Goal: Information Seeking & Learning: Learn about a topic

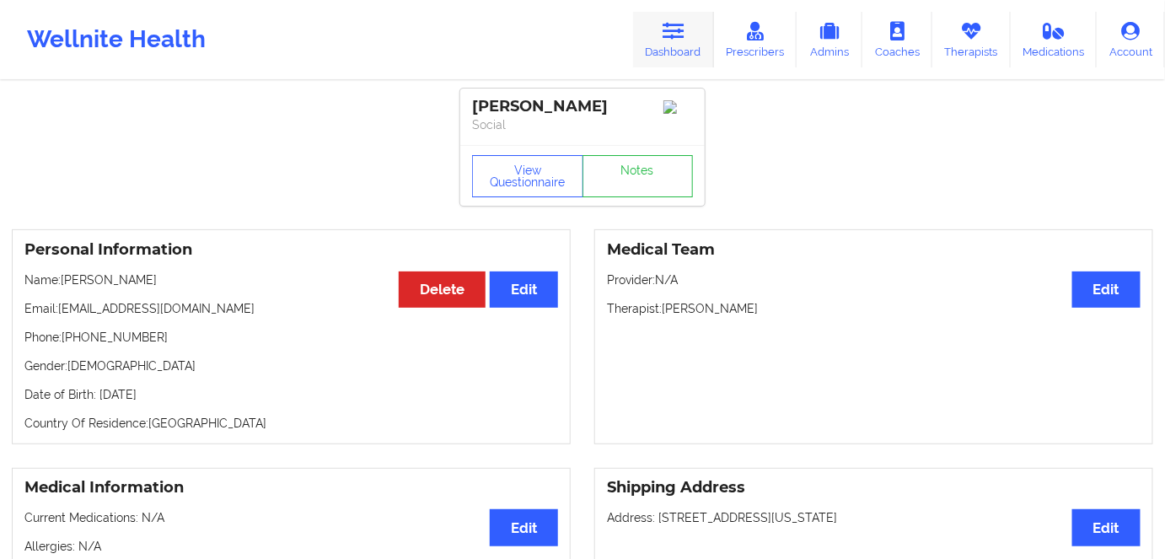
click at [666, 29] on icon at bounding box center [673, 31] width 22 height 19
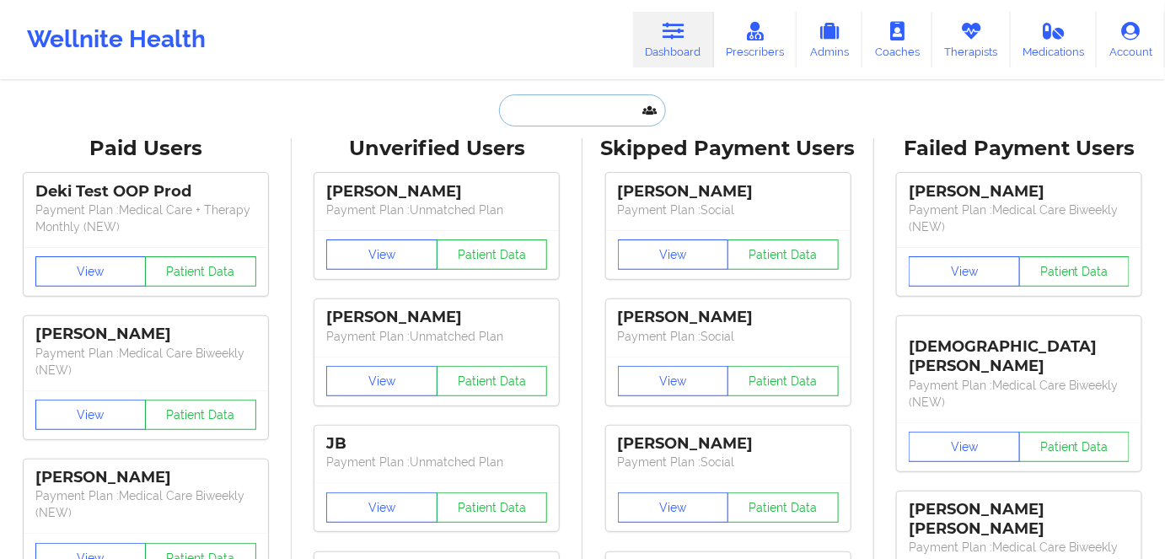
click at [575, 111] on input "text" at bounding box center [582, 110] width 167 height 32
paste input "[PERSON_NAME]"
type input "[PERSON_NAME]"
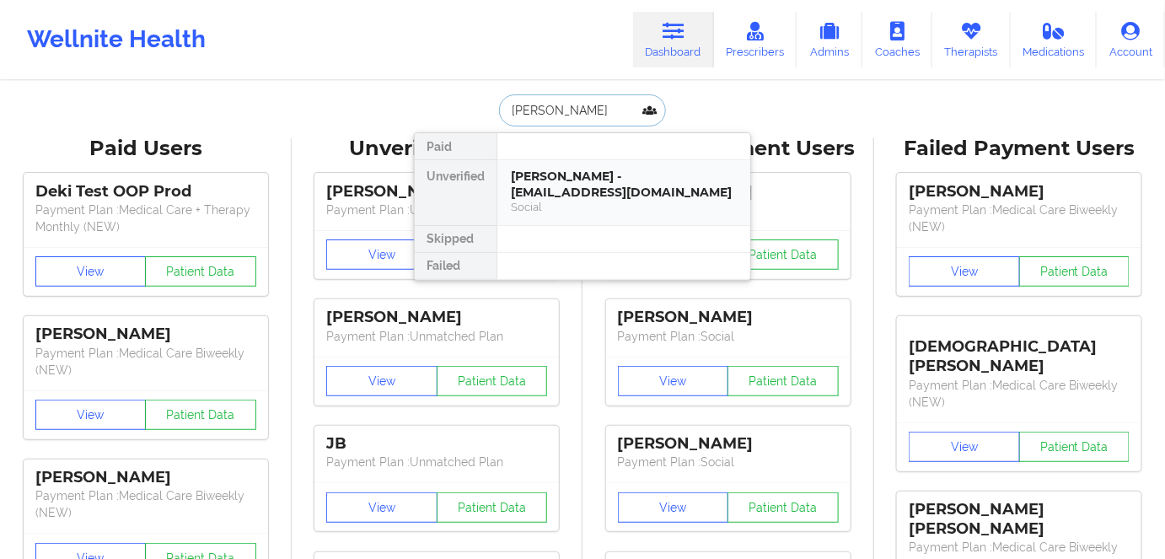
click at [606, 204] on div "Social" at bounding box center [624, 207] width 226 height 14
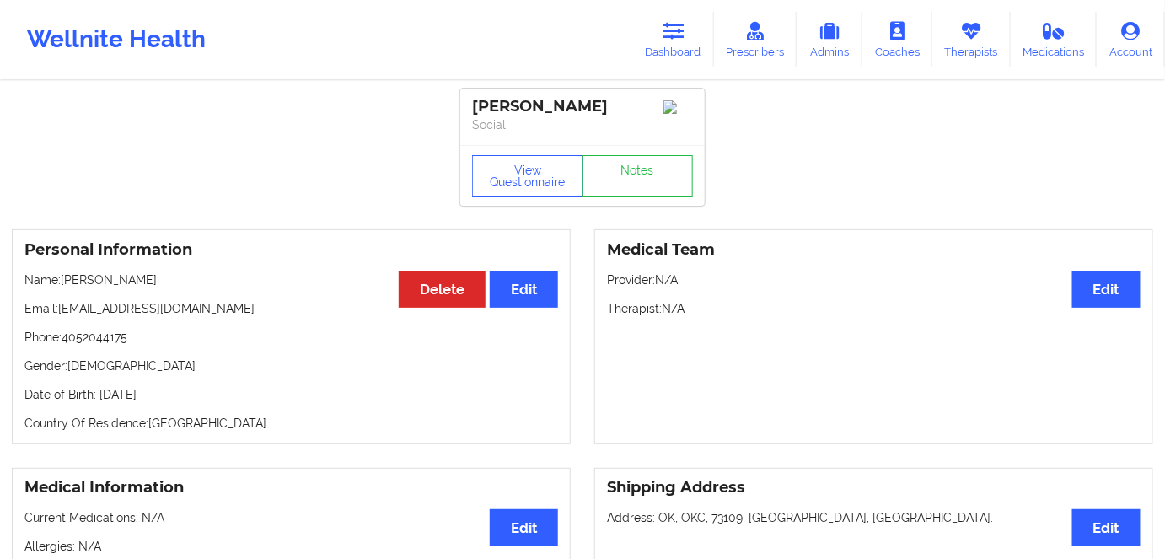
click at [184, 403] on p "Date of Birth: [DEMOGRAPHIC_DATA]" at bounding box center [290, 394] width 533 height 17
drag, startPoint x: 185, startPoint y: 406, endPoint x: 193, endPoint y: 407, distance: 8.5
click at [185, 403] on p "Date of Birth: [DEMOGRAPHIC_DATA]" at bounding box center [290, 394] width 533 height 17
click at [185, 400] on p "Date of Birth: [DEMOGRAPHIC_DATA]" at bounding box center [290, 394] width 533 height 17
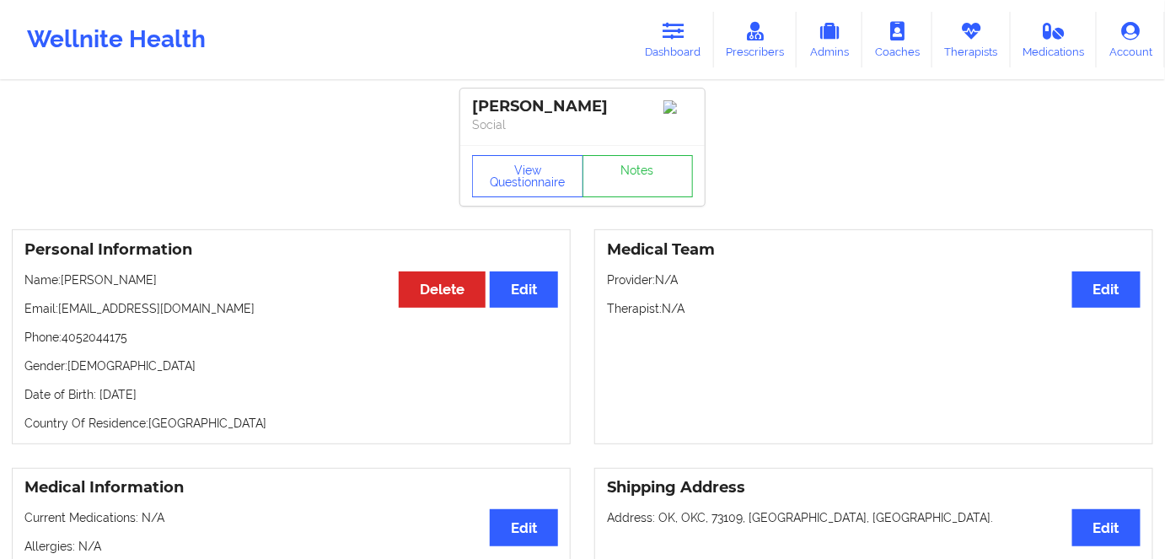
copy p "2000"
click at [547, 155] on div "View Questionnaire Notes" at bounding box center [582, 175] width 244 height 61
click at [529, 177] on button "View Questionnaire" at bounding box center [527, 176] width 111 height 42
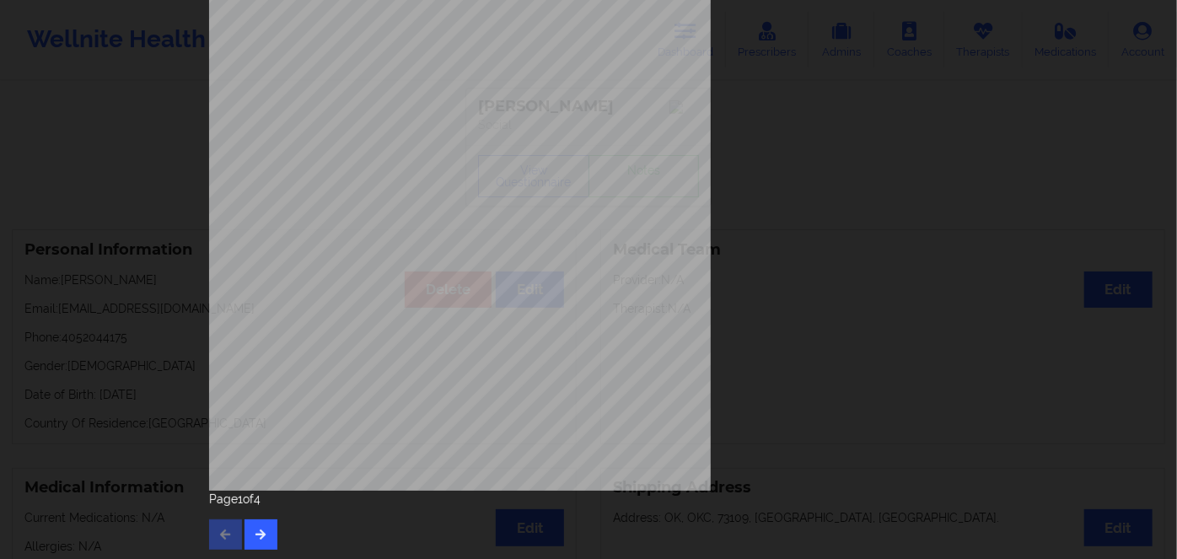
scroll to position [244, 0]
click at [246, 528] on button "button" at bounding box center [260, 532] width 33 height 30
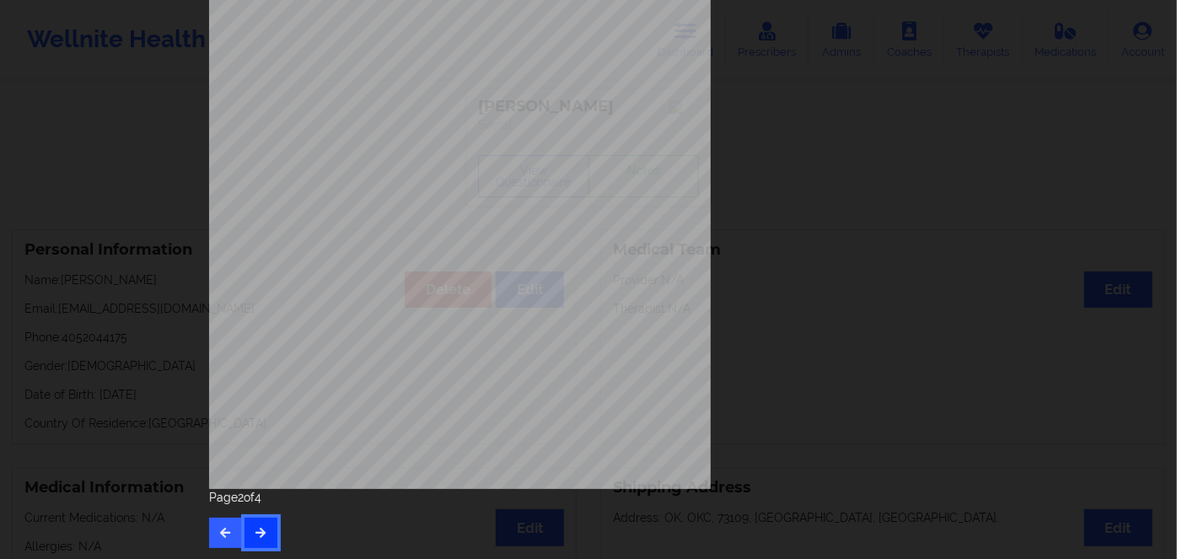
click at [264, 526] on button "button" at bounding box center [260, 532] width 33 height 30
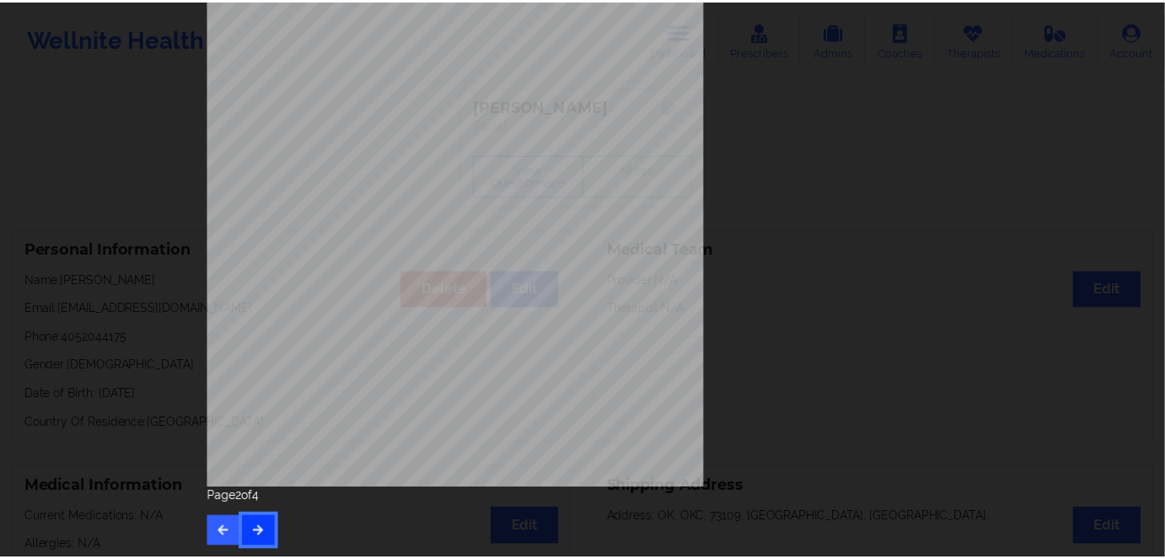
scroll to position [0, 0]
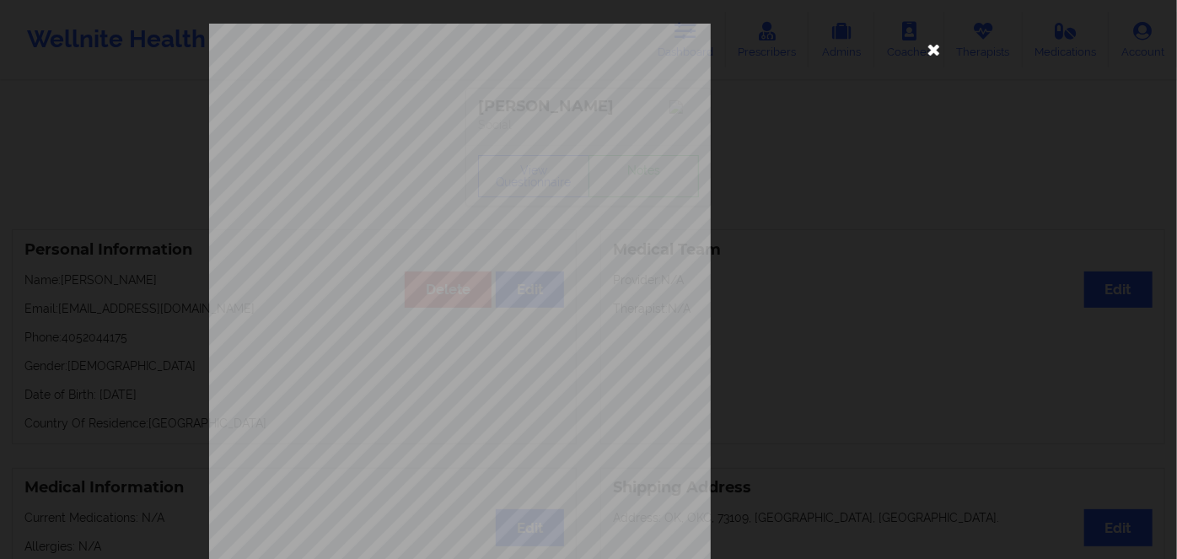
click at [920, 46] on icon at bounding box center [933, 48] width 27 height 27
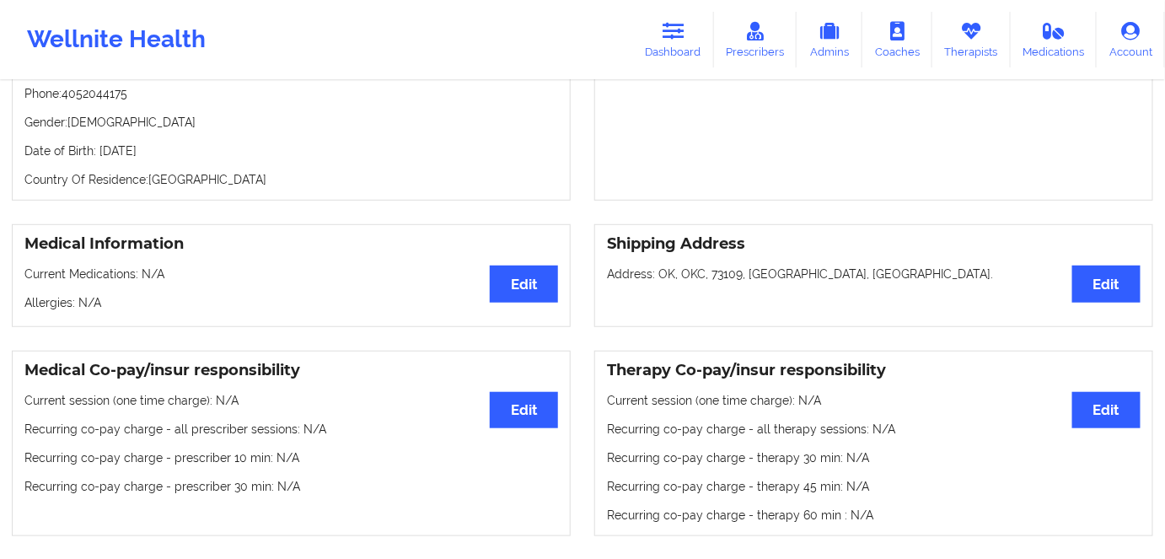
scroll to position [76, 0]
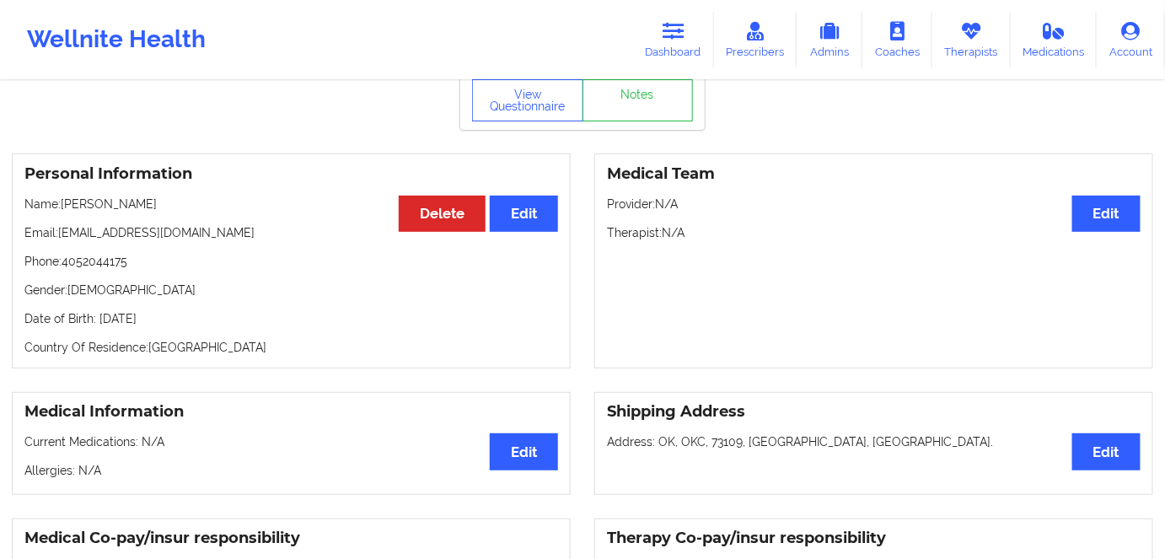
click at [177, 326] on p "Date of Birth: [DEMOGRAPHIC_DATA]" at bounding box center [290, 318] width 533 height 17
click at [215, 320] on p "Date of Birth: [DEMOGRAPHIC_DATA]" at bounding box center [290, 318] width 533 height 17
drag, startPoint x: 213, startPoint y: 311, endPoint x: 97, endPoint y: 308, distance: 116.4
click at [97, 308] on div "Personal Information Edit Delete Name: [PERSON_NAME] Email: [EMAIL_ADDRESS][DOM…" at bounding box center [291, 260] width 559 height 215
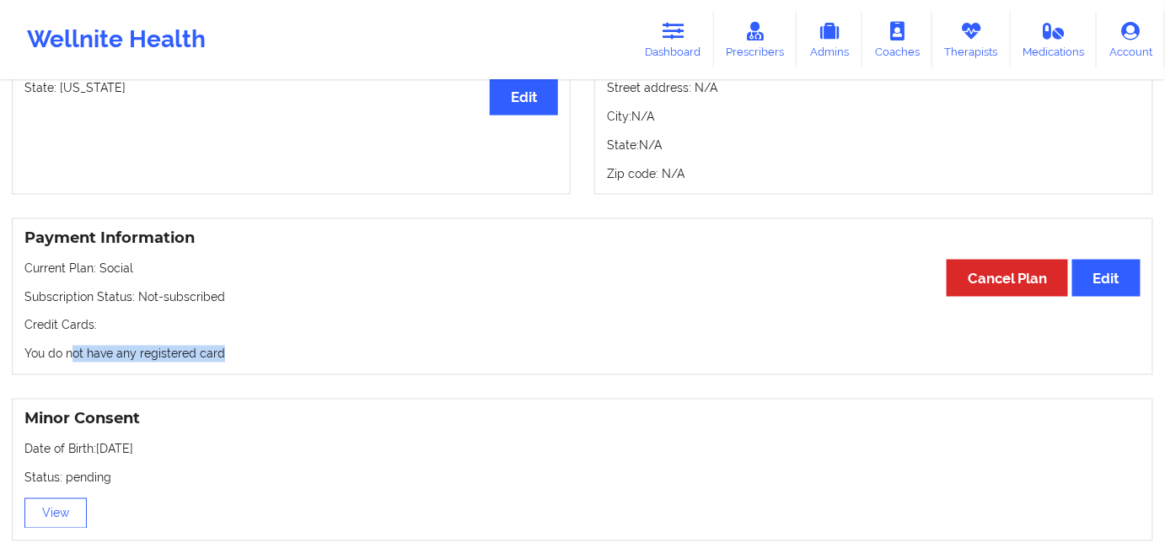
drag, startPoint x: 249, startPoint y: 349, endPoint x: 47, endPoint y: 348, distance: 202.3
click at [49, 348] on div "Payment Information Edit Cancel Plan Current Plan: Social Subscription Status: …" at bounding box center [582, 297] width 1141 height 158
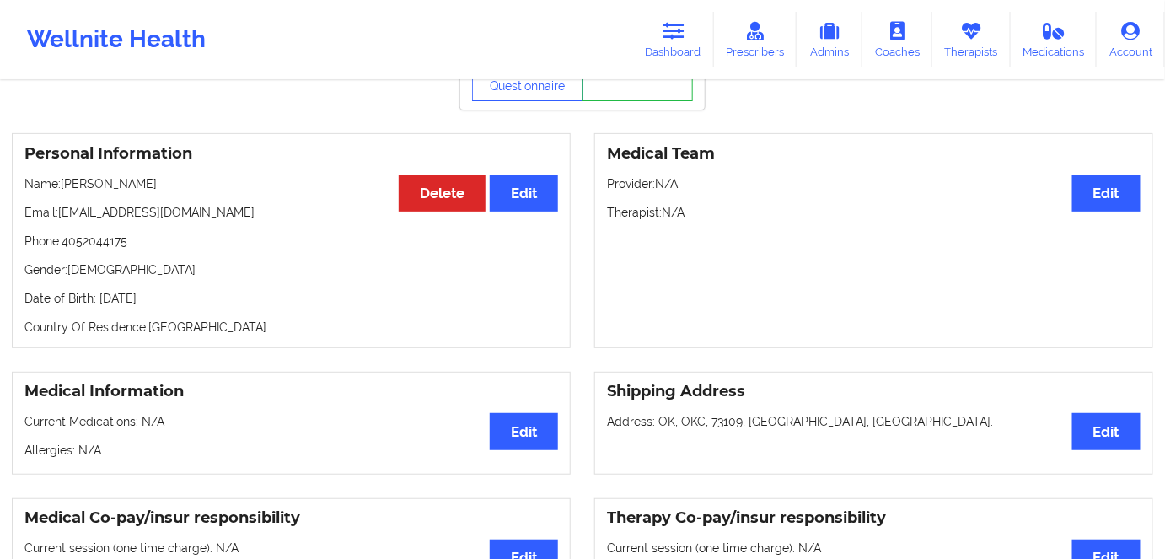
scroll to position [0, 0]
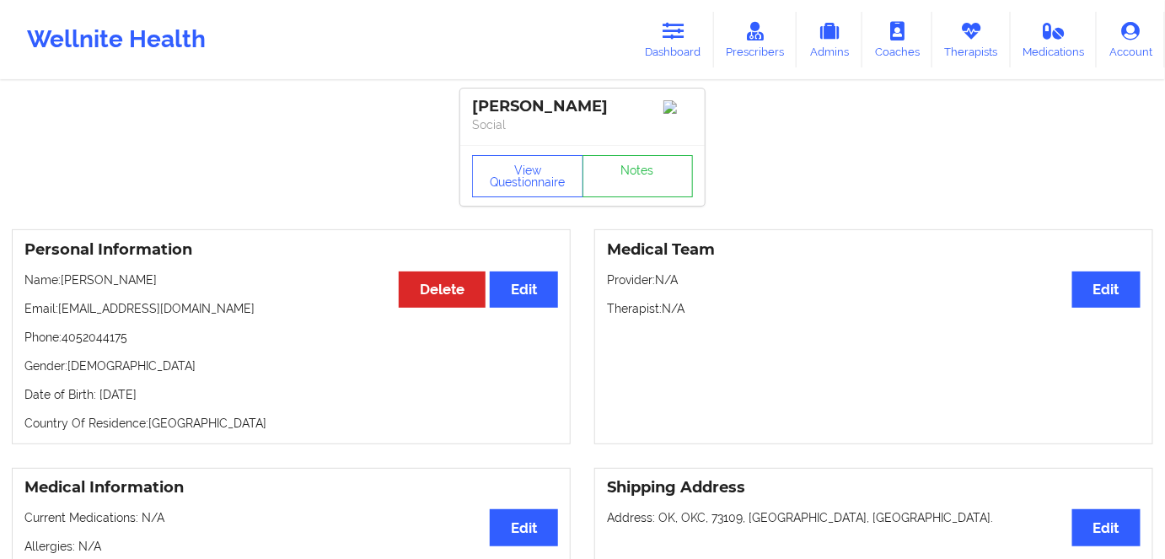
drag, startPoint x: 158, startPoint y: 399, endPoint x: 179, endPoint y: 314, distance: 87.7
click at [97, 384] on div "Personal Information Edit Delete Name: [PERSON_NAME] Email: [EMAIL_ADDRESS][DOM…" at bounding box center [291, 336] width 559 height 215
click at [674, 54] on link "Dashboard" at bounding box center [673, 40] width 81 height 56
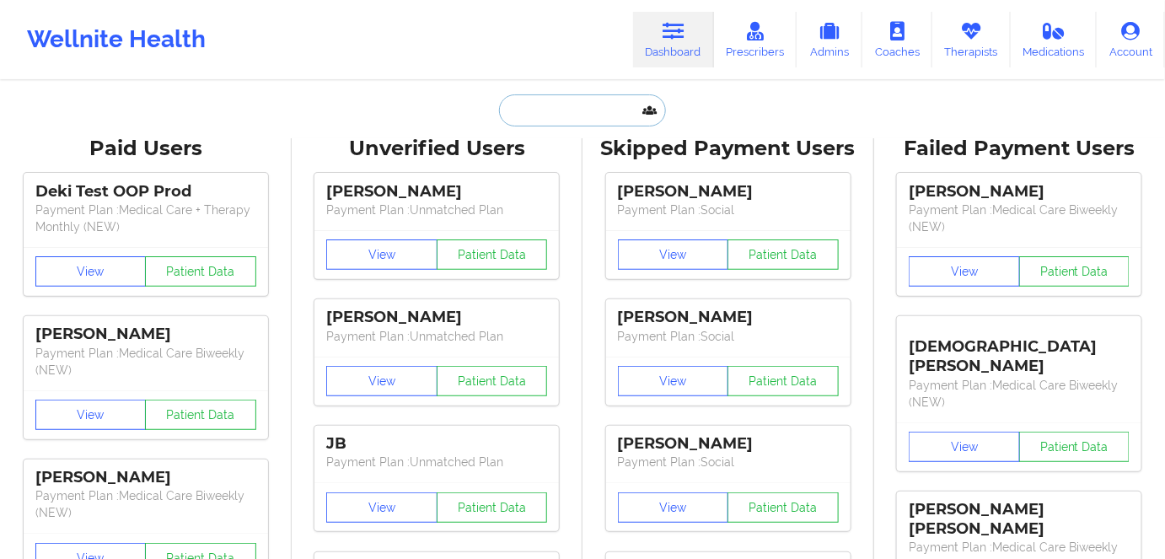
click at [575, 106] on input "text" at bounding box center [582, 110] width 167 height 32
paste input "[PERSON_NAME]"
type input "[PERSON_NAME]"
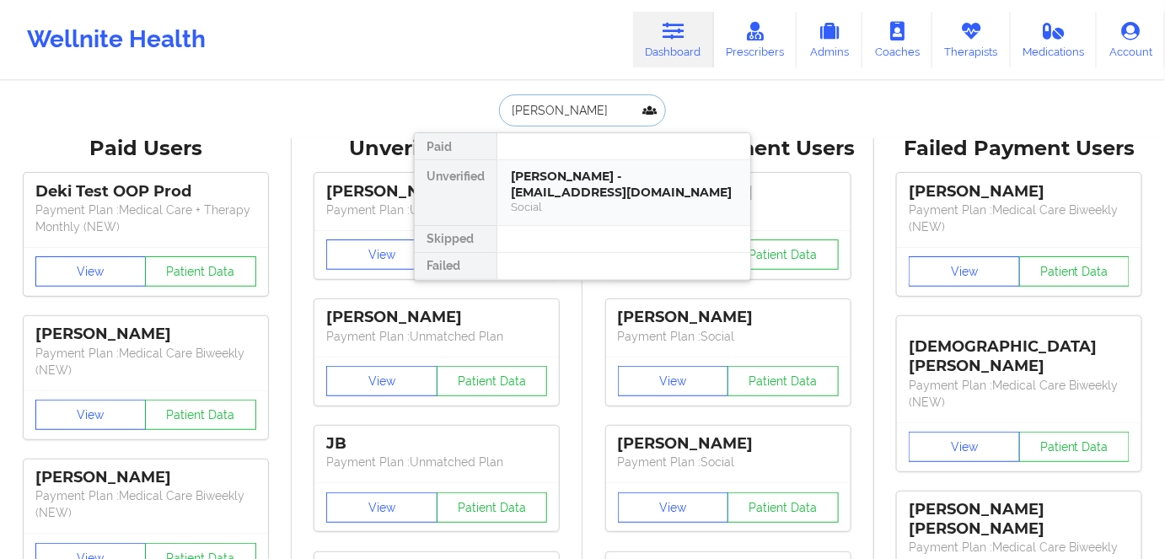
click at [618, 200] on div "Social" at bounding box center [624, 207] width 226 height 14
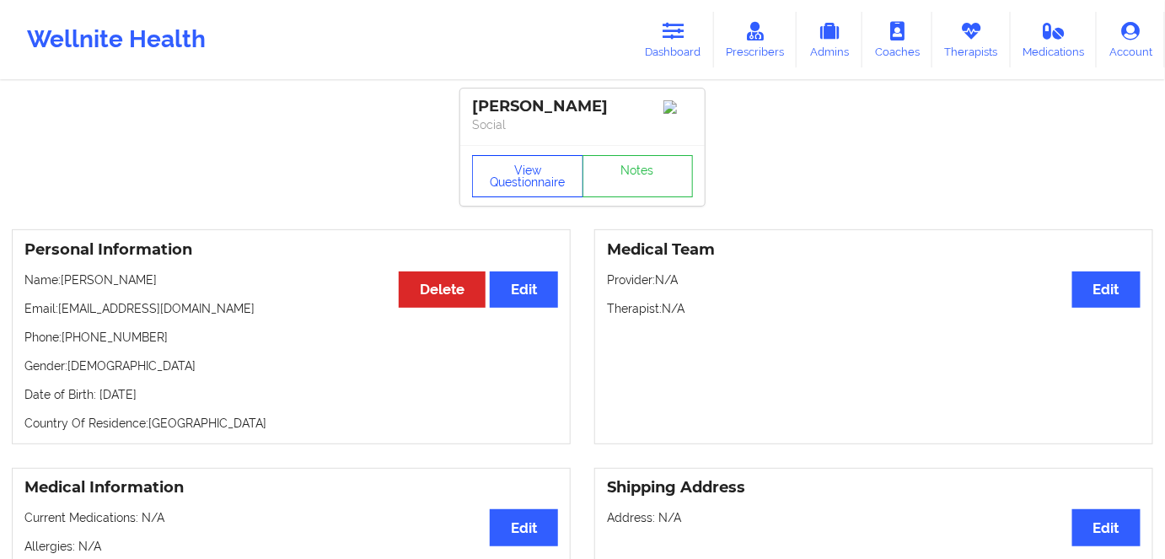
click at [507, 174] on button "View Questionnaire" at bounding box center [527, 176] width 111 height 42
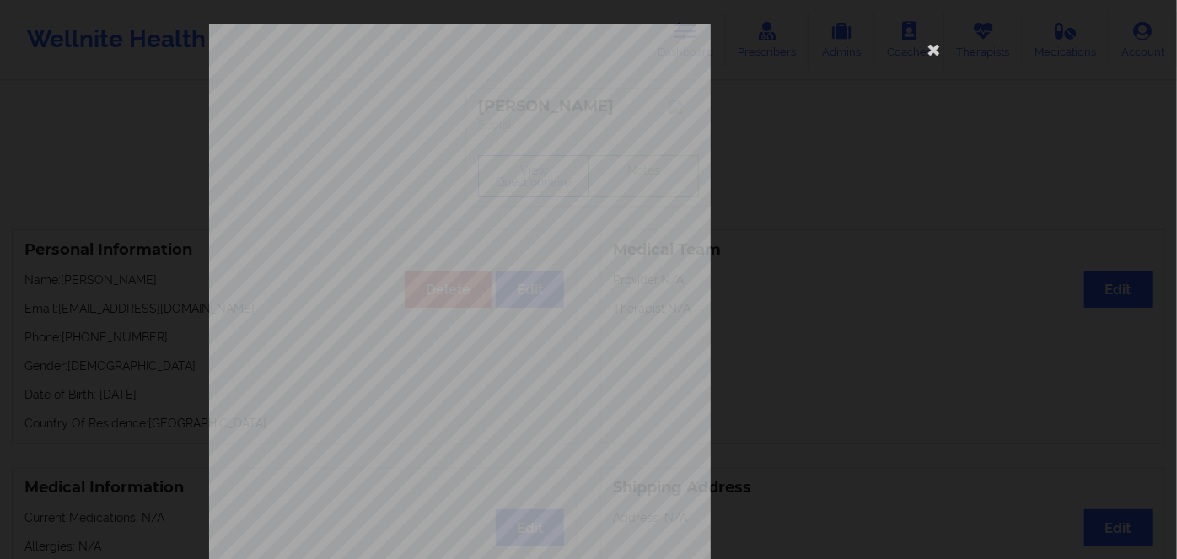
scroll to position [244, 0]
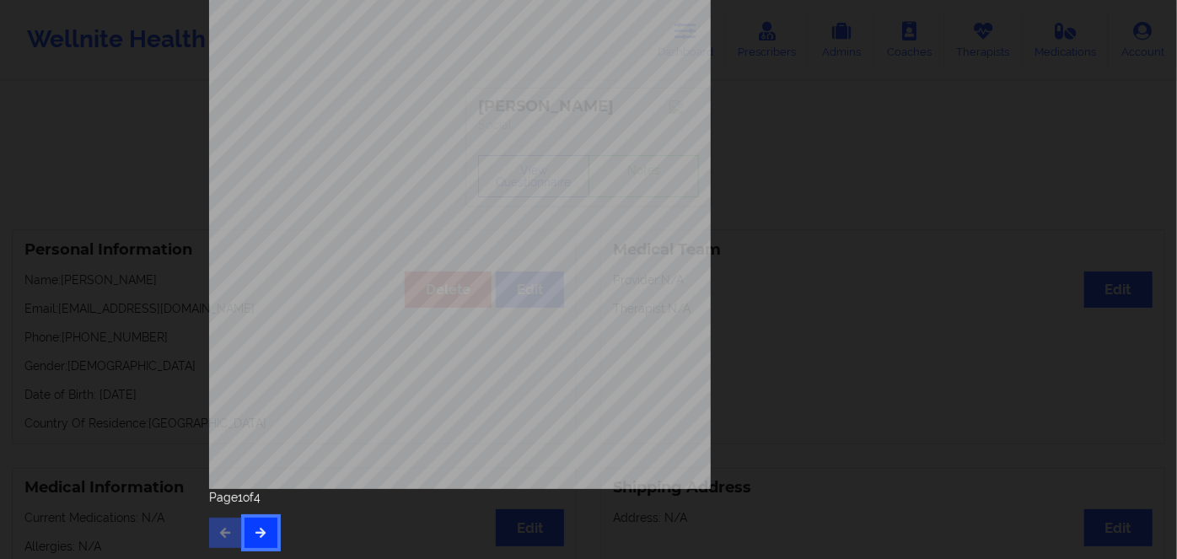
click at [253, 539] on button "button" at bounding box center [260, 532] width 33 height 30
click at [254, 536] on icon "button" at bounding box center [261, 532] width 14 height 10
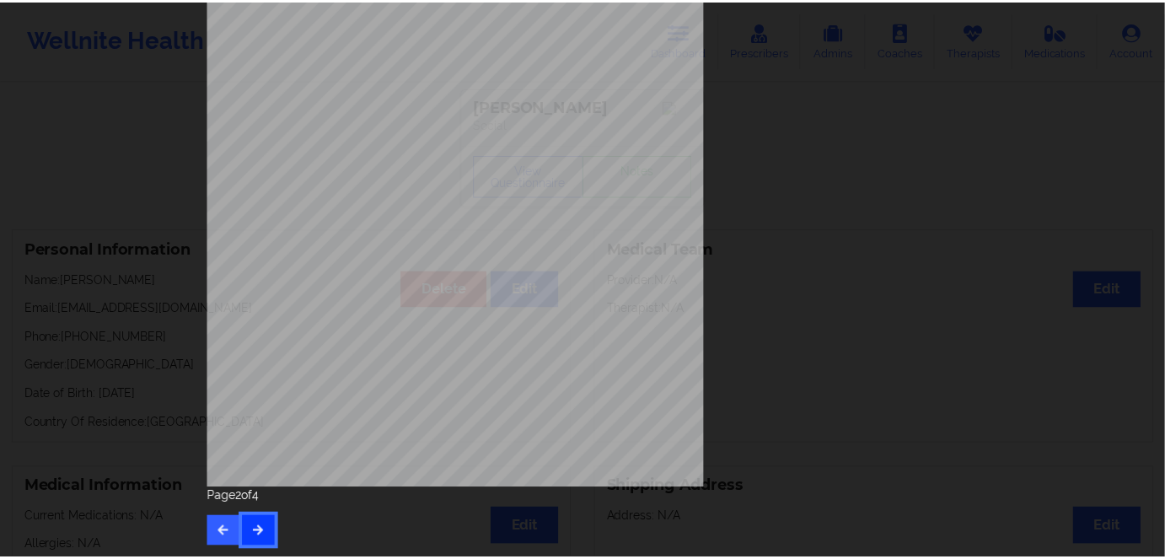
scroll to position [0, 0]
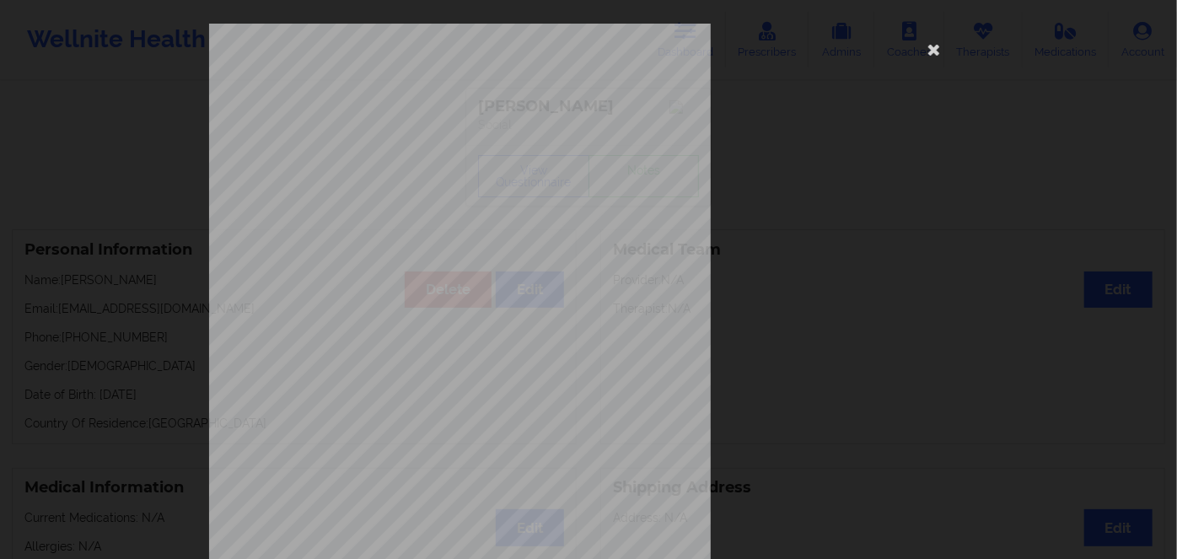
click at [958, 46] on div "none Insurance Member ID for patient This patient has not provided his Member I…" at bounding box center [588, 379] width 759 height 710
click at [930, 46] on icon at bounding box center [933, 48] width 27 height 27
